Goal: Task Accomplishment & Management: Use online tool/utility

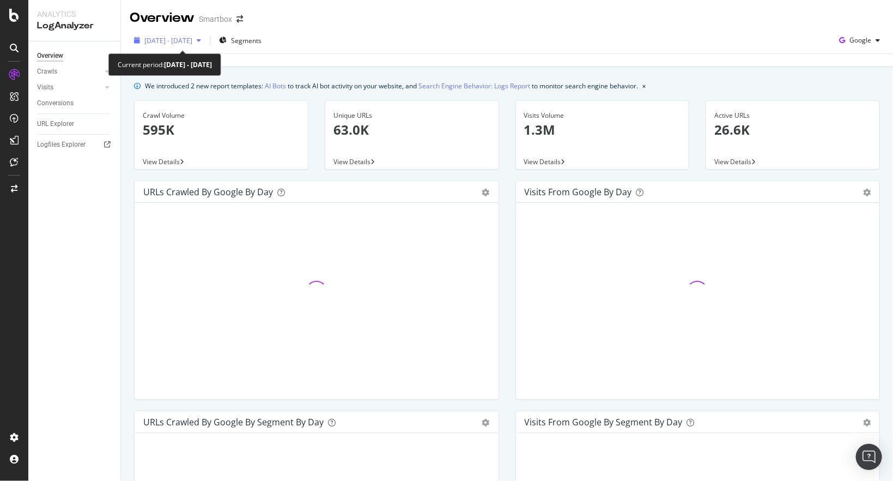
click at [192, 40] on span "[DATE] - [DATE]" at bounding box center [168, 40] width 48 height 9
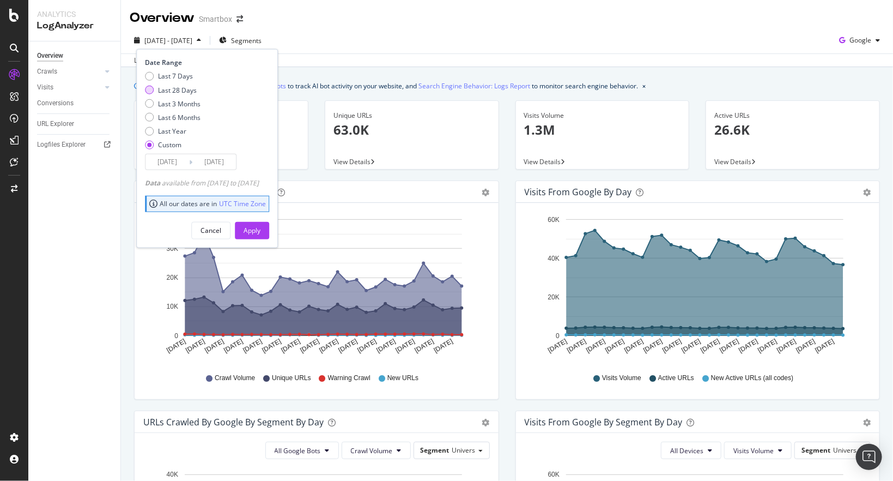
click at [182, 90] on div "Last 28 Days" at bounding box center [177, 89] width 39 height 9
type input "[DATE]"
click at [261, 234] on div "Apply" at bounding box center [252, 230] width 17 height 9
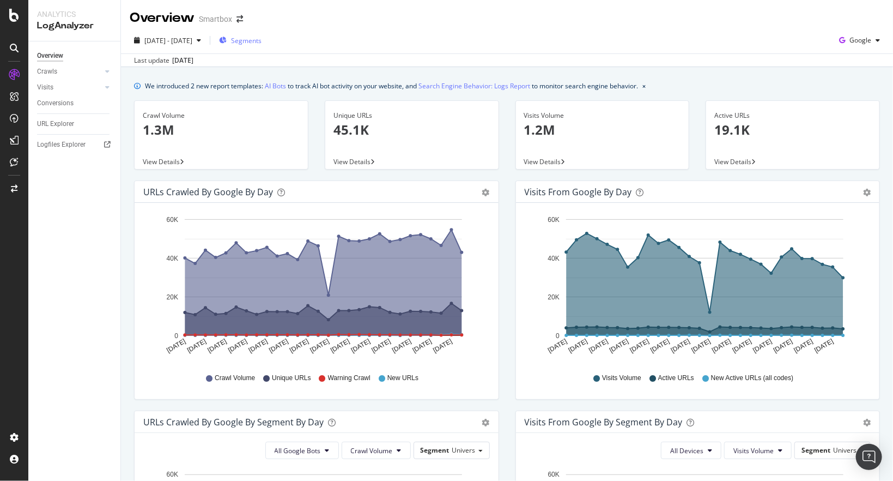
click at [262, 43] on span "Segments" at bounding box center [246, 40] width 31 height 9
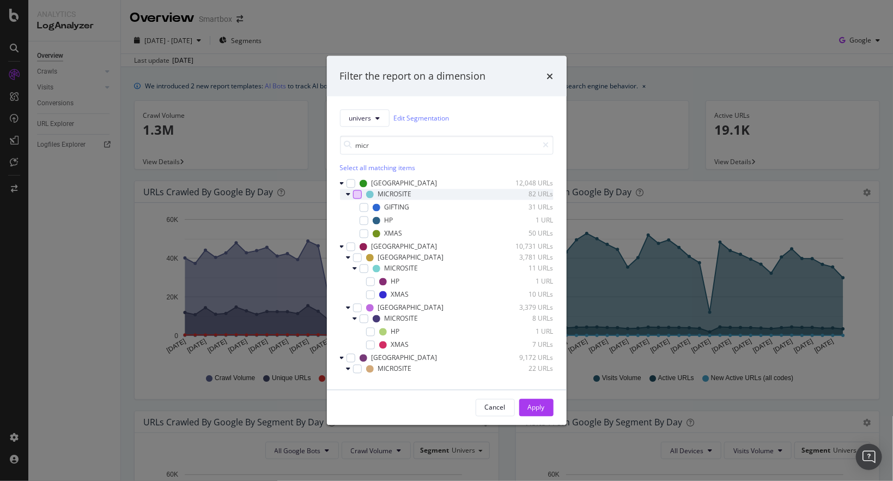
type input "micr"
click at [356, 197] on div "modal" at bounding box center [357, 194] width 9 height 9
click at [361, 269] on div "modal" at bounding box center [364, 268] width 9 height 9
click at [364, 320] on div "modal" at bounding box center [364, 318] width 9 height 9
click at [359, 369] on div "modal" at bounding box center [357, 368] width 9 height 9
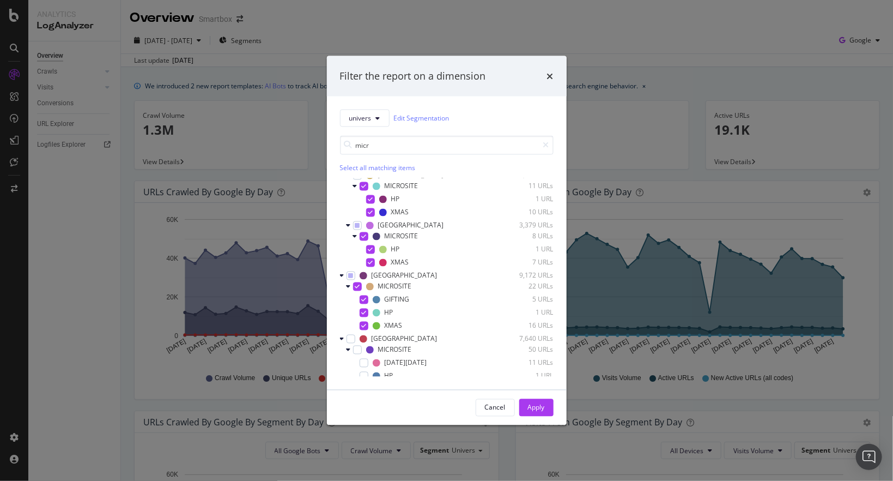
scroll to position [100, 0]
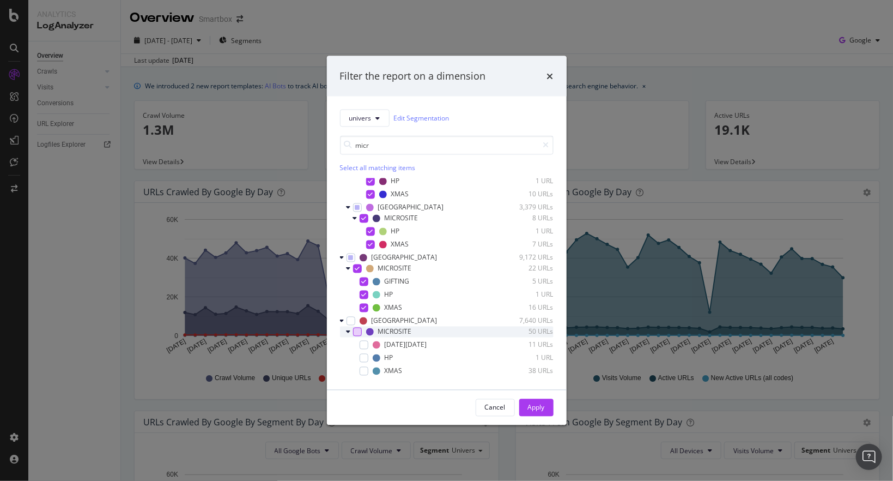
click at [357, 332] on div "modal" at bounding box center [357, 331] width 9 height 9
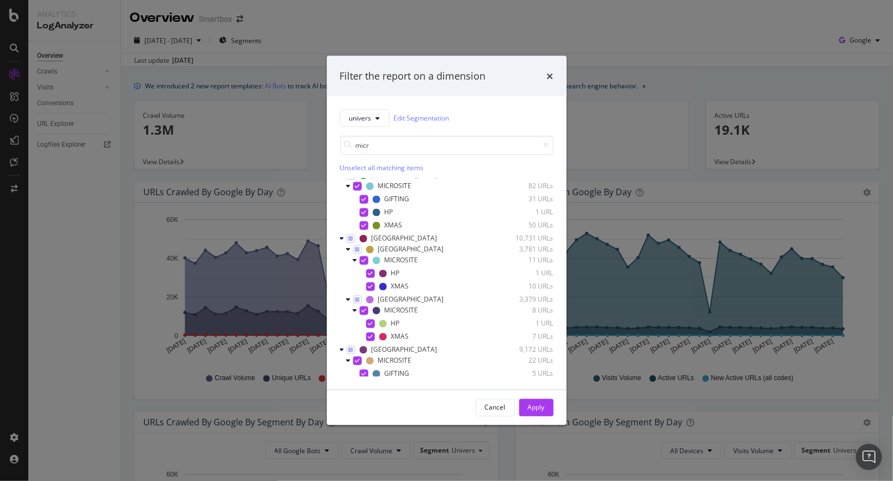
scroll to position [0, 0]
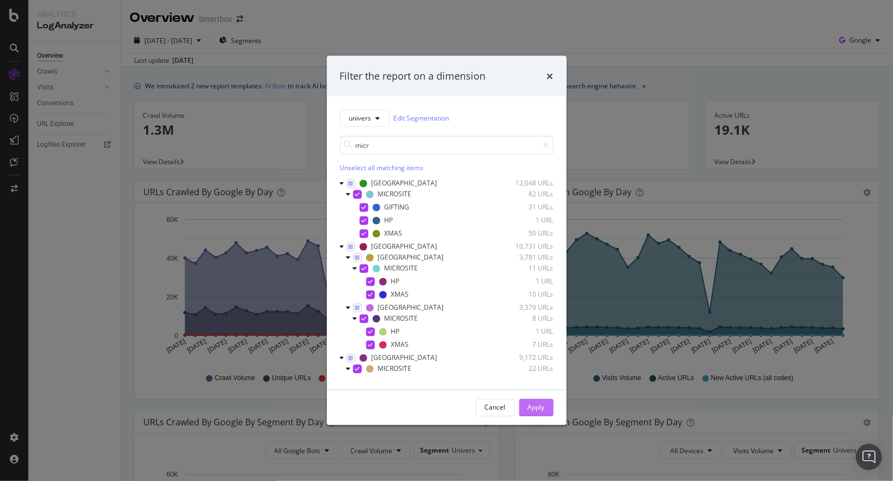
click at [536, 410] on div "Apply" at bounding box center [536, 407] width 17 height 9
